Goal: Information Seeking & Learning: Compare options

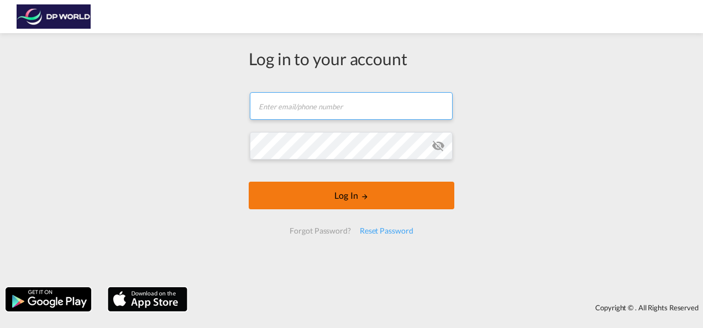
type input "[EMAIL_ADDRESS][DOMAIN_NAME]"
click at [379, 189] on button "Log In" at bounding box center [351, 196] width 205 height 28
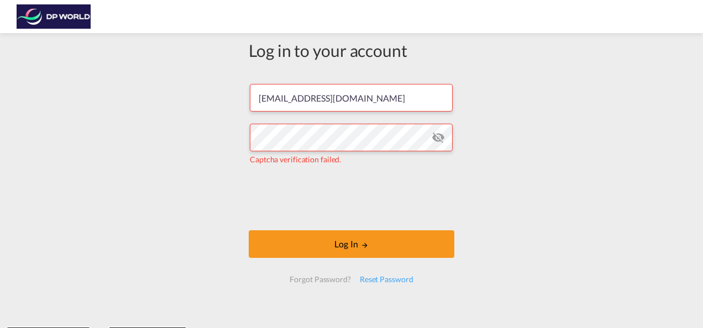
click at [249, 180] on form "[EMAIL_ADDRESS][DOMAIN_NAME] Captcha verification failed. Log In Forgot Passwor…" at bounding box center [351, 183] width 205 height 220
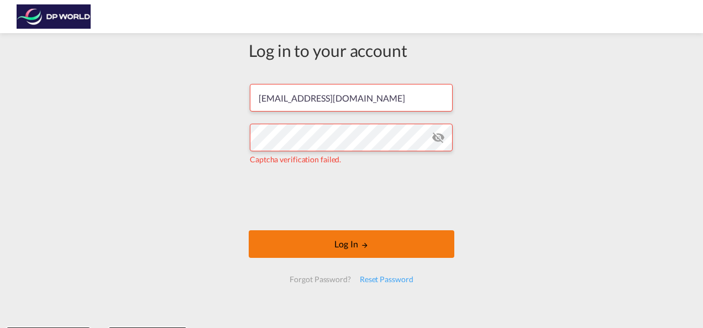
click at [313, 243] on button "Log In" at bounding box center [351, 244] width 205 height 28
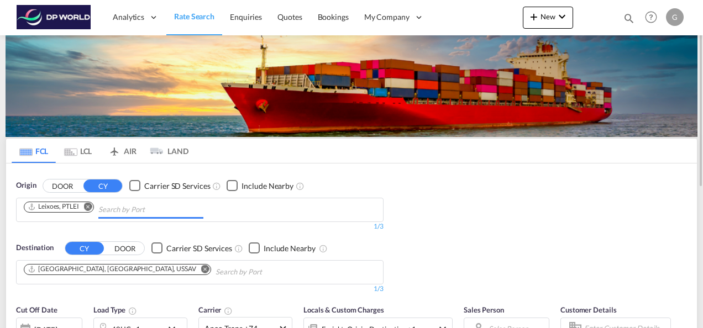
click at [143, 208] on input "Chips input." at bounding box center [150, 210] width 105 height 18
click at [92, 205] on md-icon "Remove" at bounding box center [88, 206] width 8 height 8
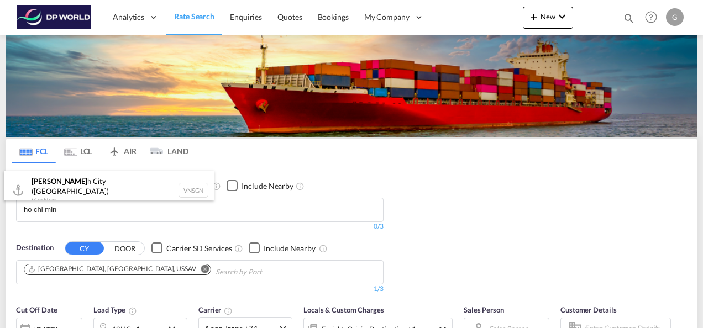
type input "ho chi min"
click at [55, 217] on body "Analytics Reports Dashboard Rate Search Enquiries Quotes Bookings" at bounding box center [351, 164] width 703 height 328
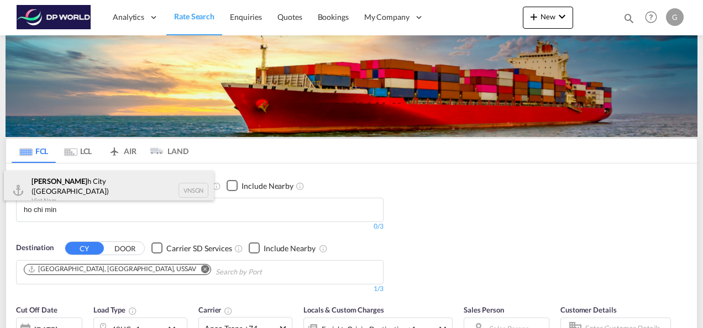
click at [85, 183] on div "Ho Chi Min h City ([GEOGRAPHIC_DATA]) Viet Nam VNSGN" at bounding box center [109, 191] width 210 height 40
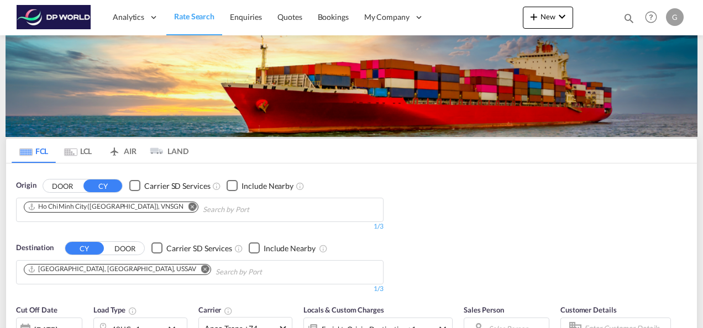
click at [201, 267] on md-icon "Remove" at bounding box center [205, 269] width 8 height 8
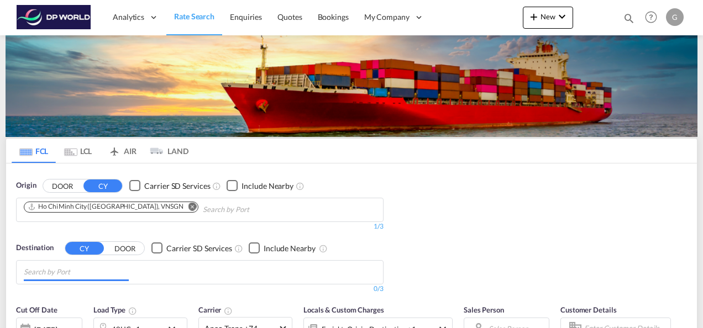
click at [109, 267] on input "Chips input." at bounding box center [76, 272] width 105 height 18
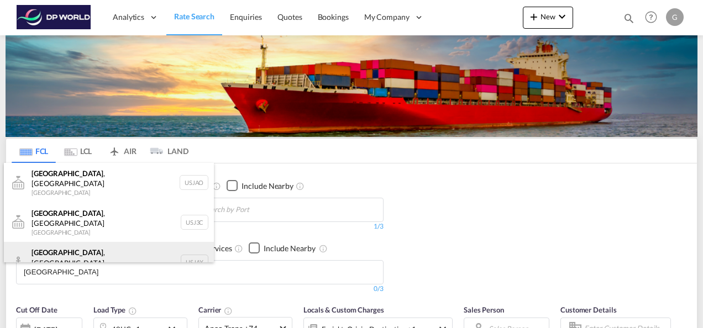
type input "[GEOGRAPHIC_DATA]"
click at [87, 242] on div "[GEOGRAPHIC_DATA] , [GEOGRAPHIC_DATA] [GEOGRAPHIC_DATA] USJAX" at bounding box center [109, 262] width 210 height 40
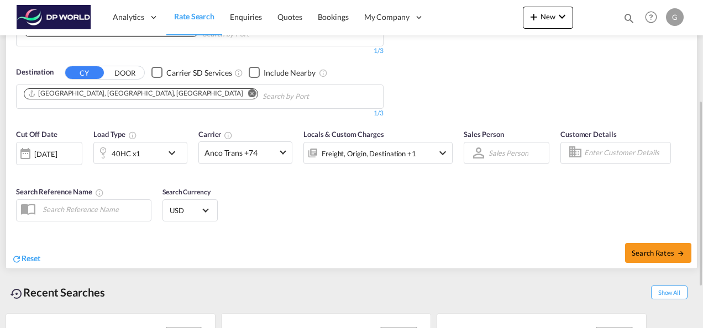
scroll to position [176, 0]
click at [156, 152] on div "40HC x1" at bounding box center [128, 152] width 68 height 22
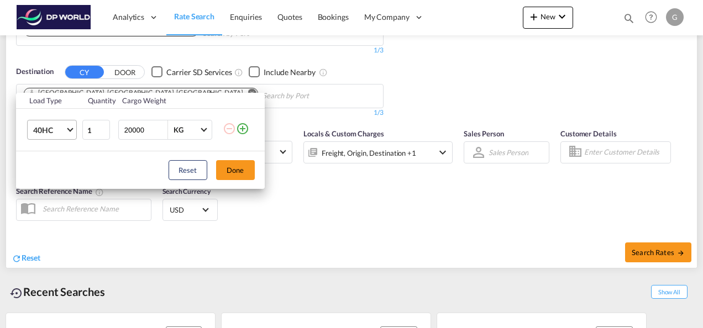
click at [68, 126] on span "Choose: \a40HC" at bounding box center [70, 129] width 6 height 6
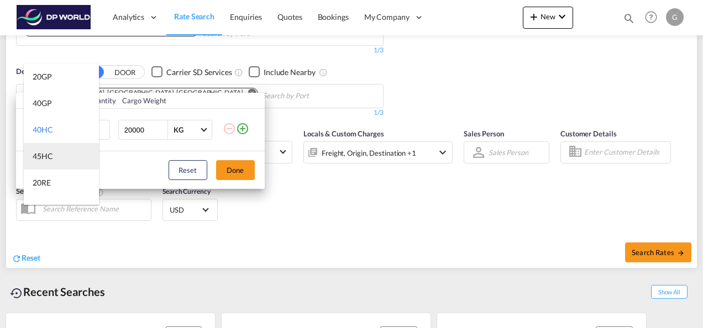
click at [56, 158] on md-option "45HC" at bounding box center [61, 156] width 75 height 27
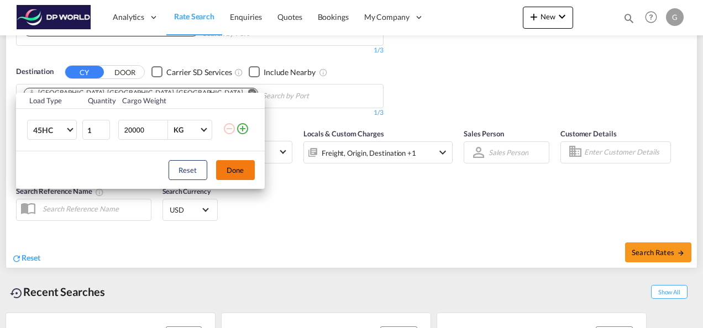
click at [226, 166] on button "Done" at bounding box center [235, 170] width 39 height 20
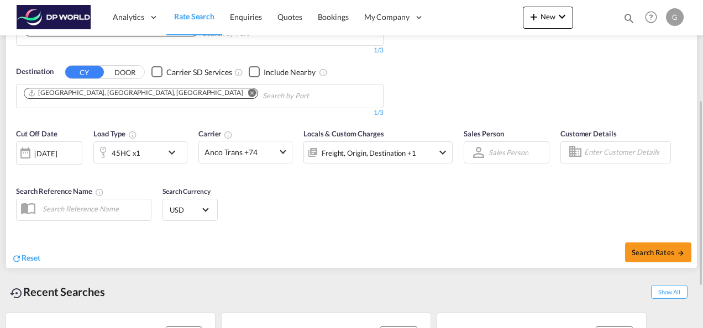
click at [57, 151] on div "[DATE]" at bounding box center [45, 154] width 23 height 10
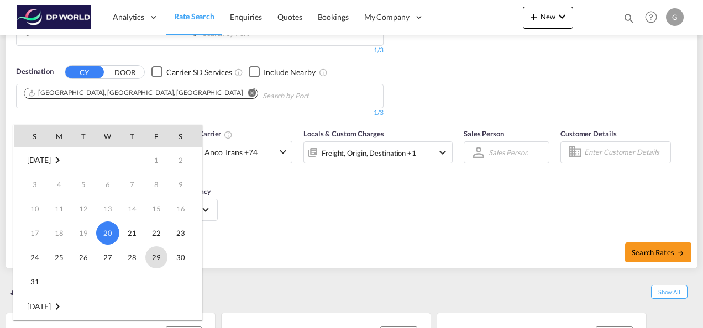
click at [160, 261] on span "29" at bounding box center [156, 257] width 22 height 22
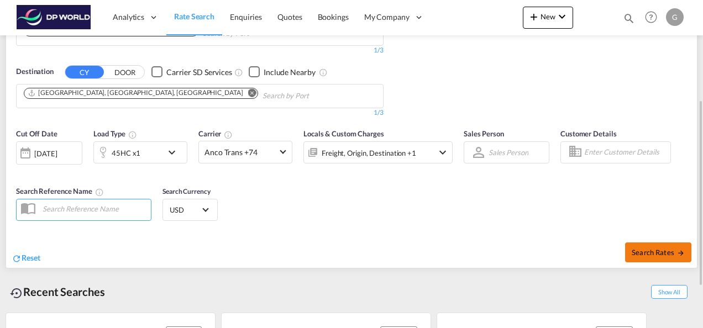
click at [648, 255] on button "Search Rates" at bounding box center [658, 252] width 66 height 20
type input "VNSGN to USJAX / [DATE]"
